Goal: Task Accomplishment & Management: Complete application form

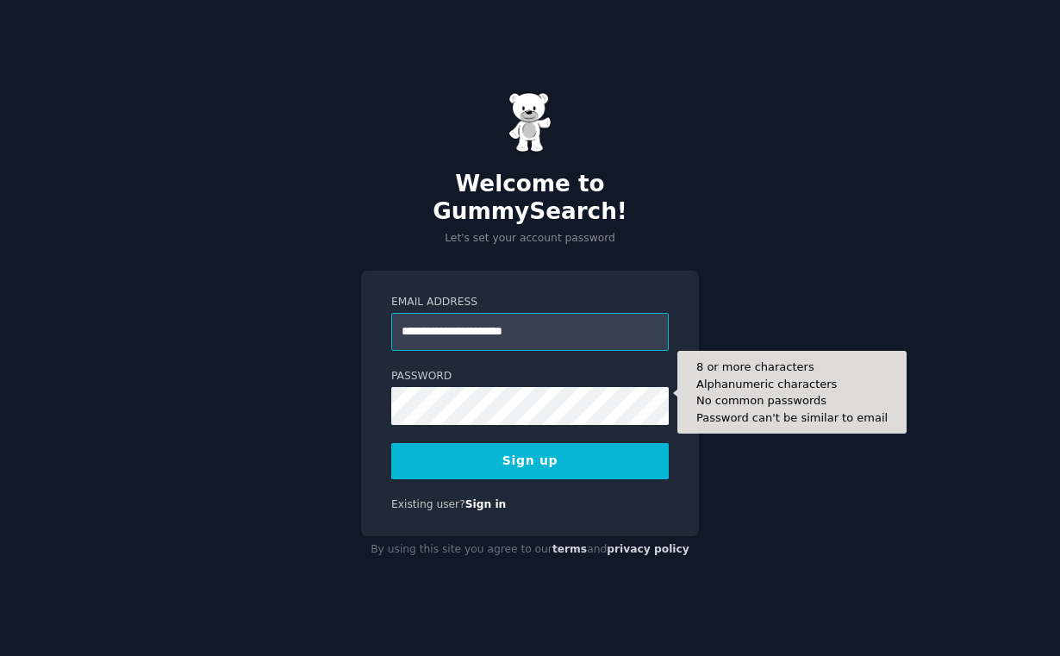
type input "**********"
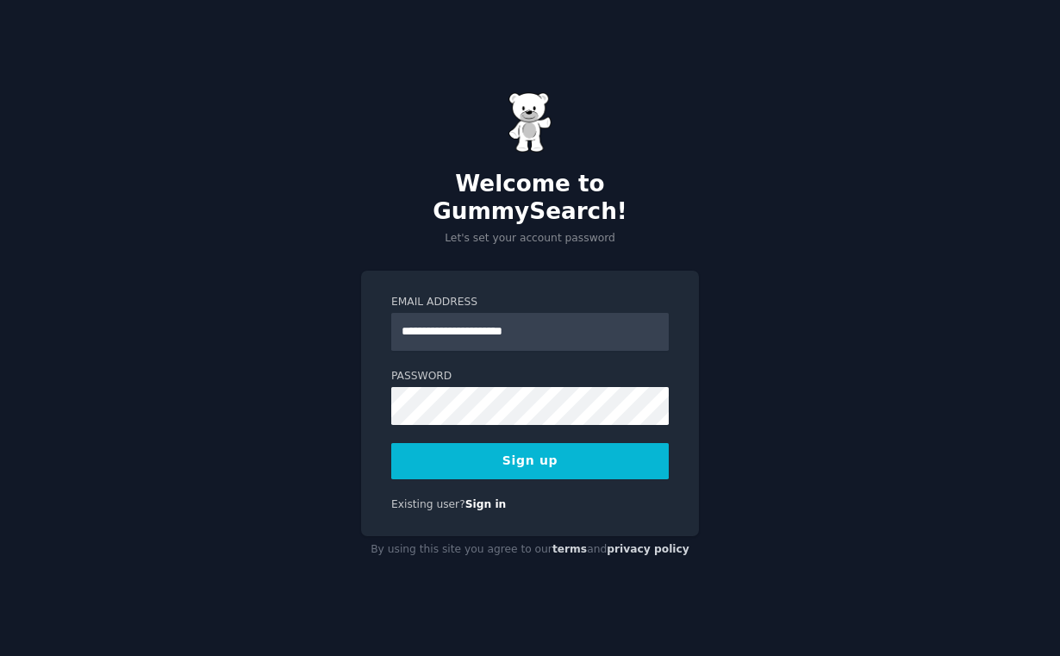
click at [540, 448] on button "Sign up" at bounding box center [530, 461] width 278 height 36
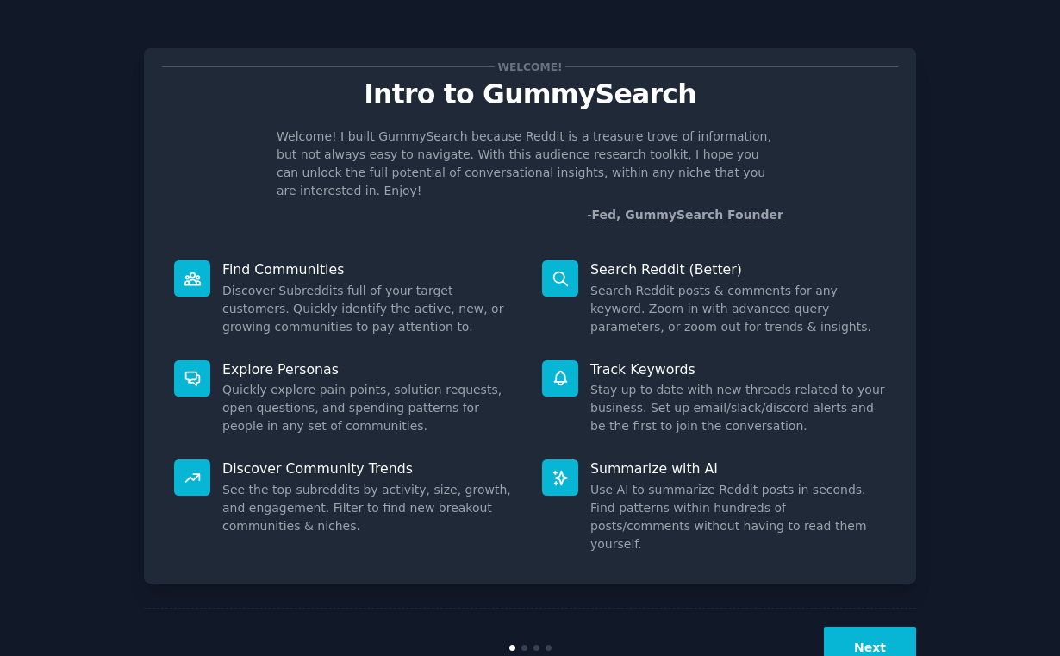
click at [866, 627] on button "Next" at bounding box center [870, 648] width 92 height 42
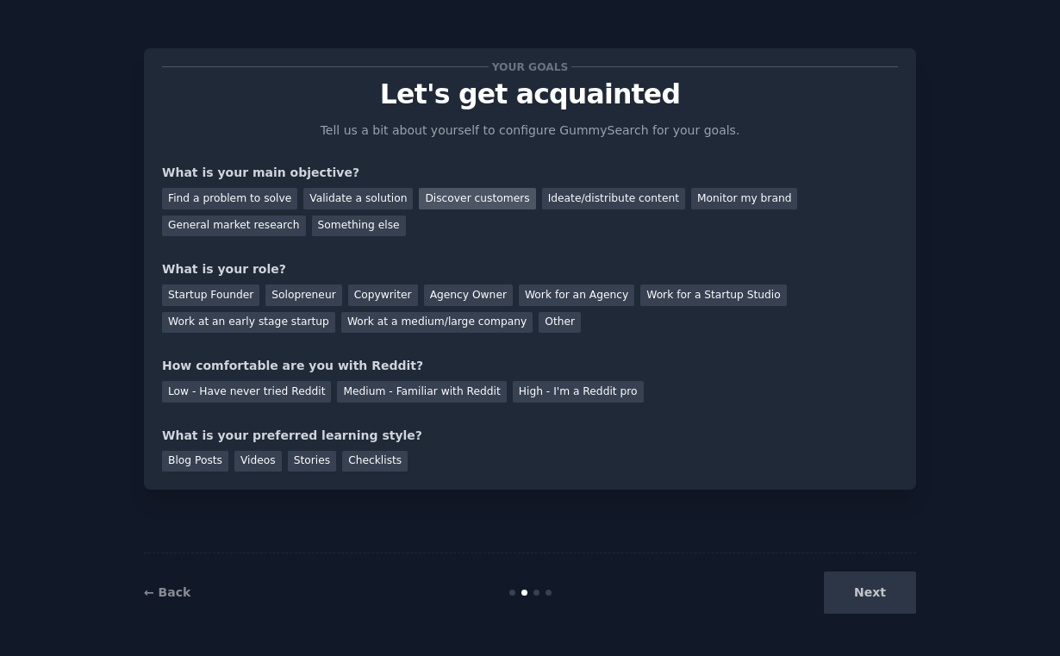
click at [443, 190] on div "Discover customers" at bounding box center [477, 199] width 116 height 22
click at [210, 197] on div "Find a problem to solve" at bounding box center [229, 199] width 135 height 22
click at [457, 203] on div "Discover customers" at bounding box center [477, 199] width 116 height 22
click at [218, 293] on div "Startup Founder" at bounding box center [210, 295] width 97 height 22
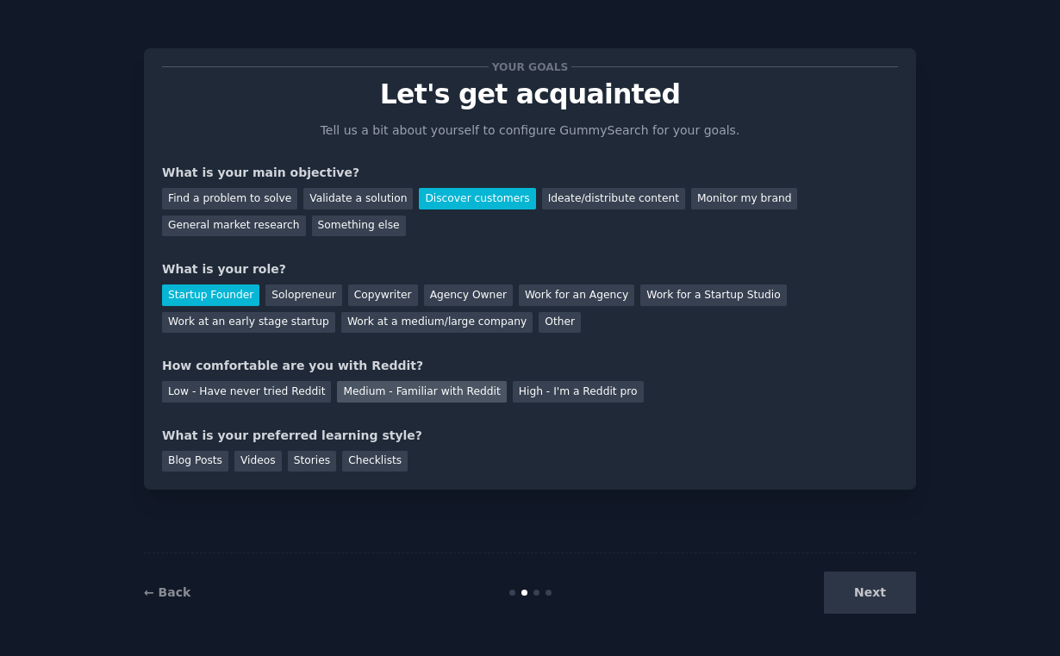
click at [440, 388] on div "Medium - Familiar with Reddit" at bounding box center [421, 392] width 169 height 22
click at [390, 458] on div "Checklists" at bounding box center [375, 462] width 66 height 22
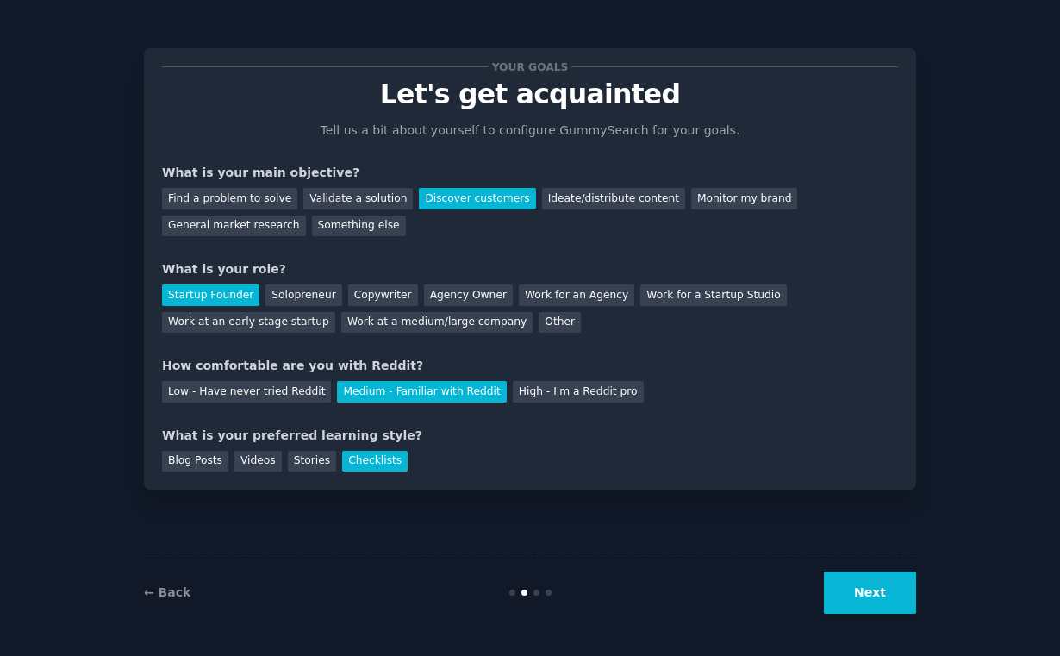
click at [879, 596] on button "Next" at bounding box center [870, 592] width 92 height 42
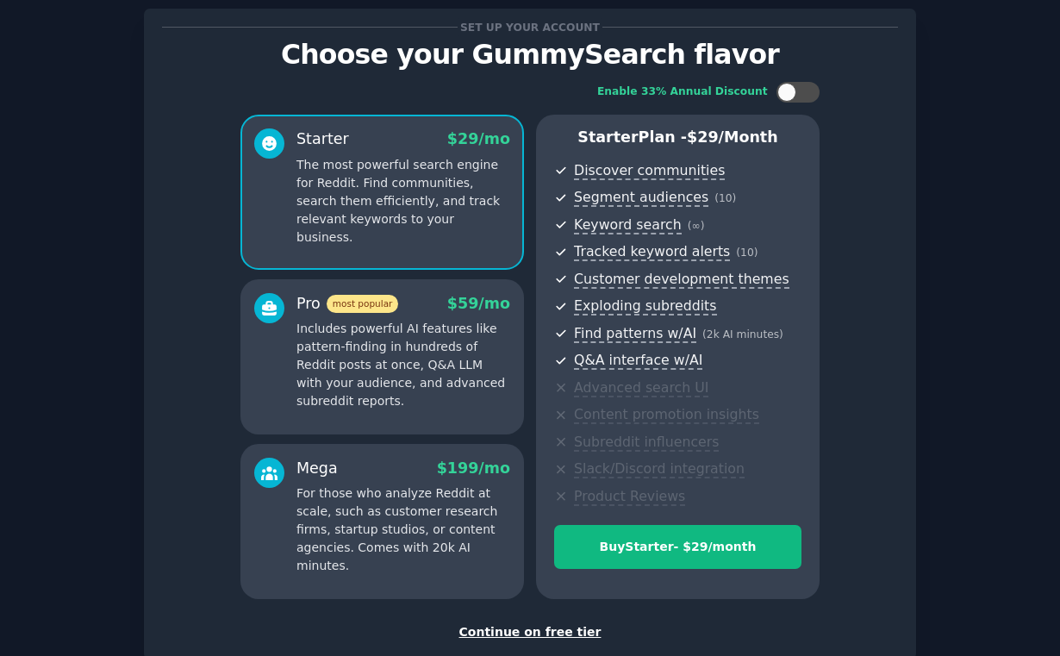
scroll to position [38, 0]
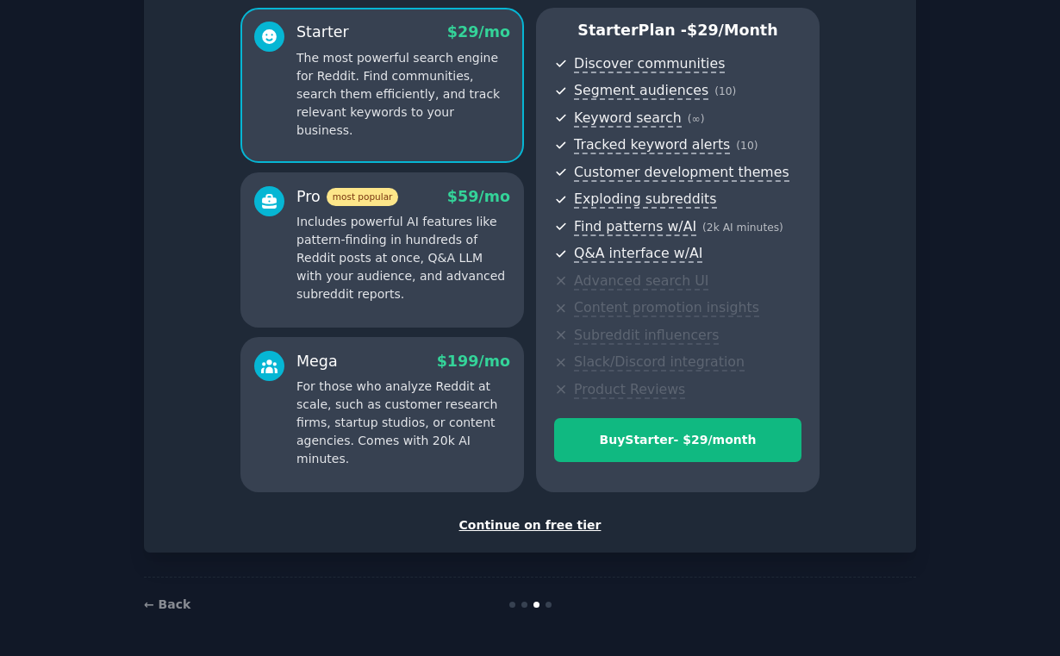
click at [557, 529] on div "Continue on free tier" at bounding box center [530, 525] width 736 height 18
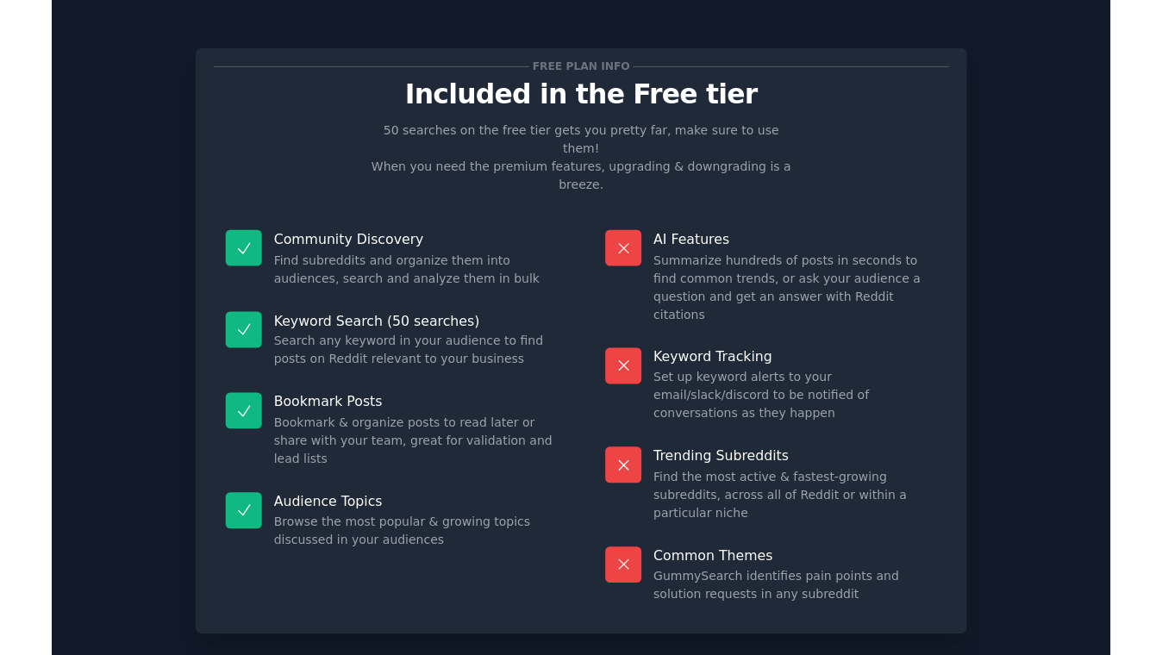
scroll to position [16, 0]
